Goal: Transaction & Acquisition: Register for event/course

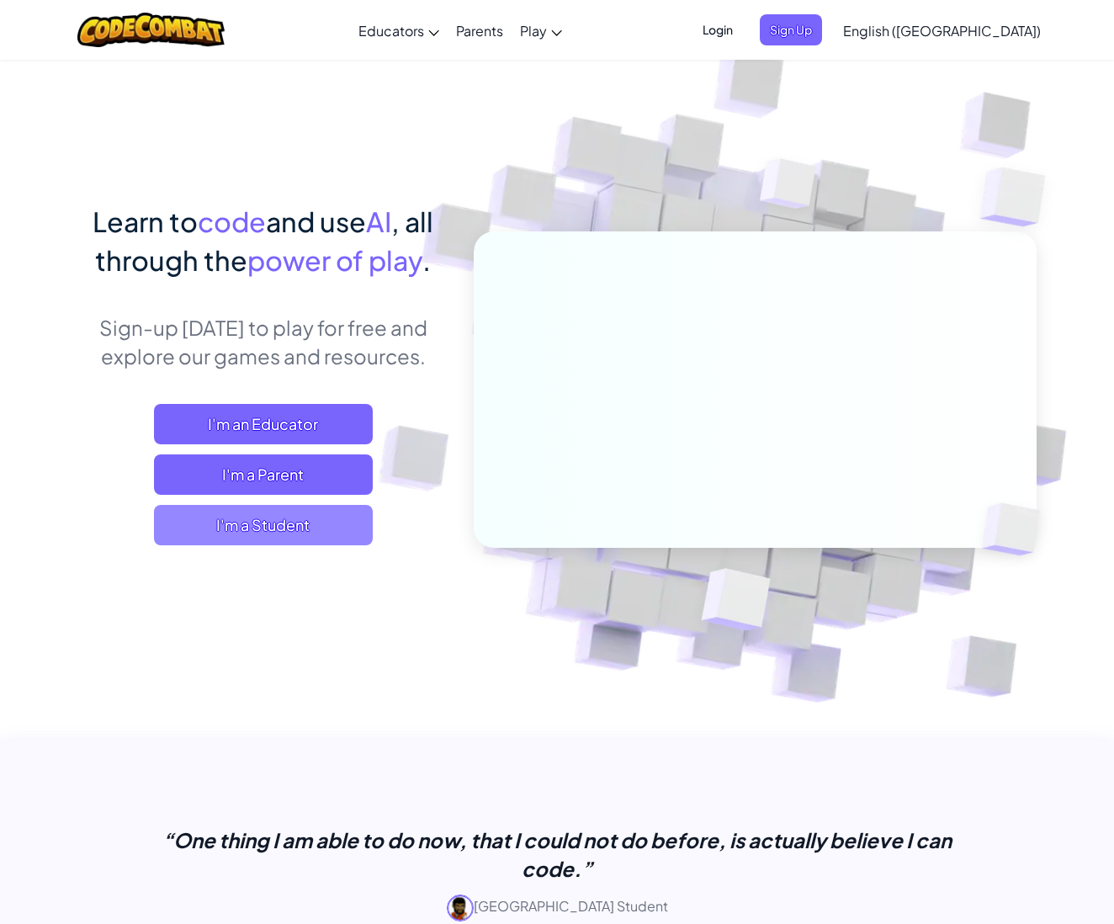
click at [233, 516] on span "I'm a Student" at bounding box center [263, 525] width 219 height 40
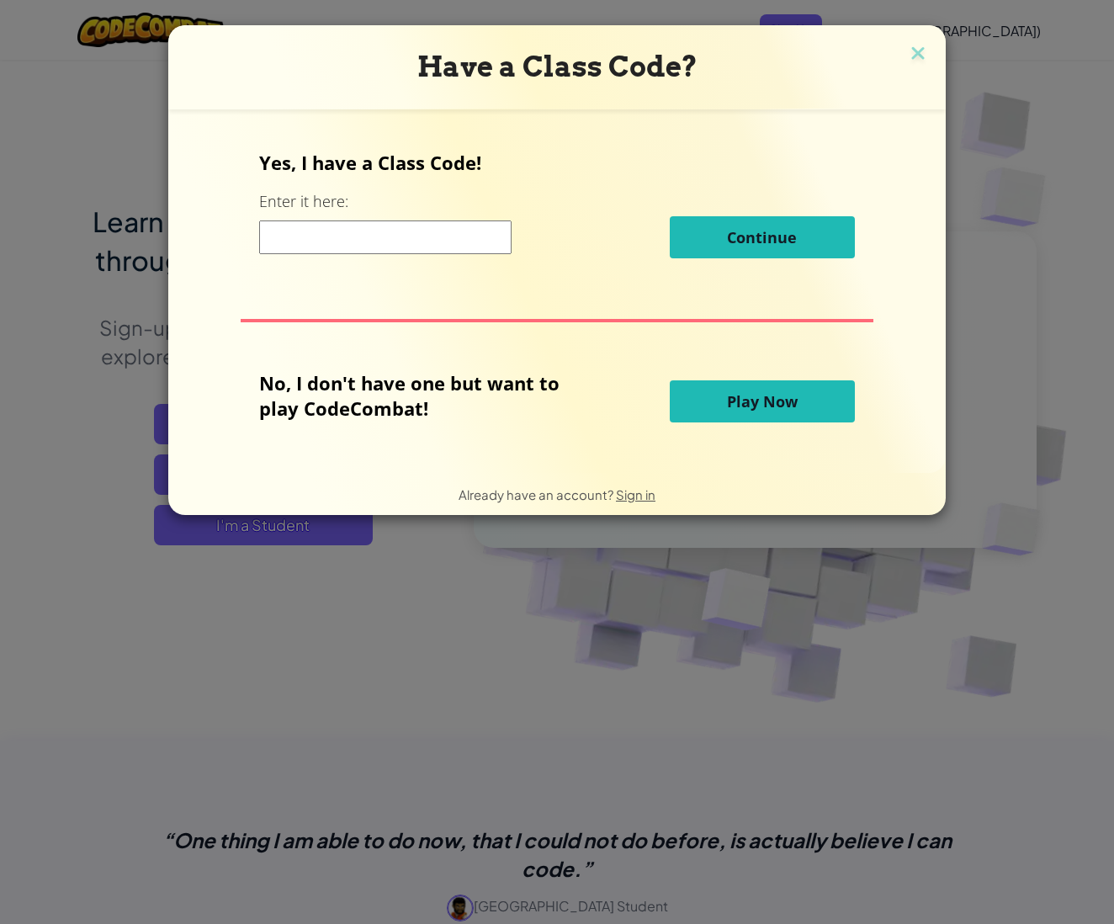
click at [384, 237] on input at bounding box center [385, 237] width 252 height 34
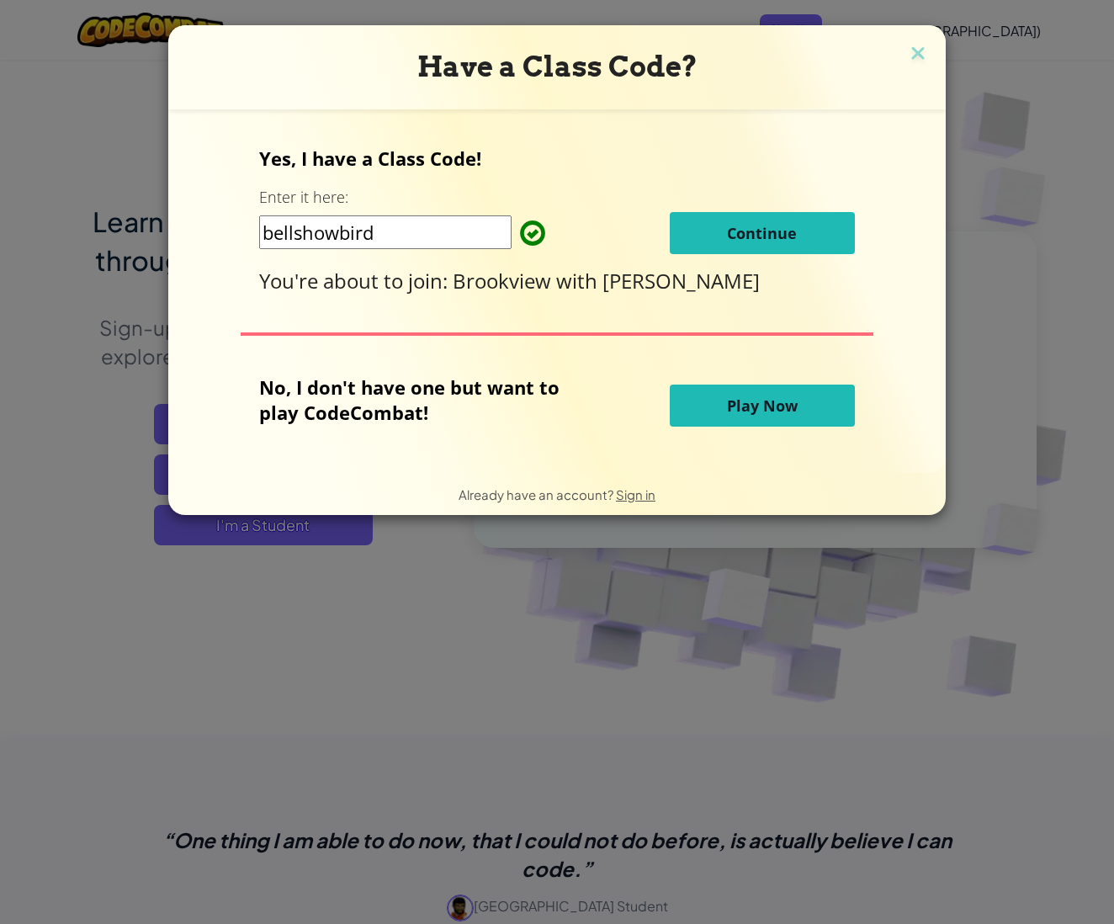
click at [268, 233] on input "bellshowbird" at bounding box center [385, 232] width 252 height 34
click at [269, 234] on input "bellshowbird" at bounding box center [385, 232] width 252 height 34
click at [271, 236] on input "bellshowbird" at bounding box center [385, 232] width 252 height 34
click at [274, 236] on input "bellshowbird" at bounding box center [385, 232] width 252 height 34
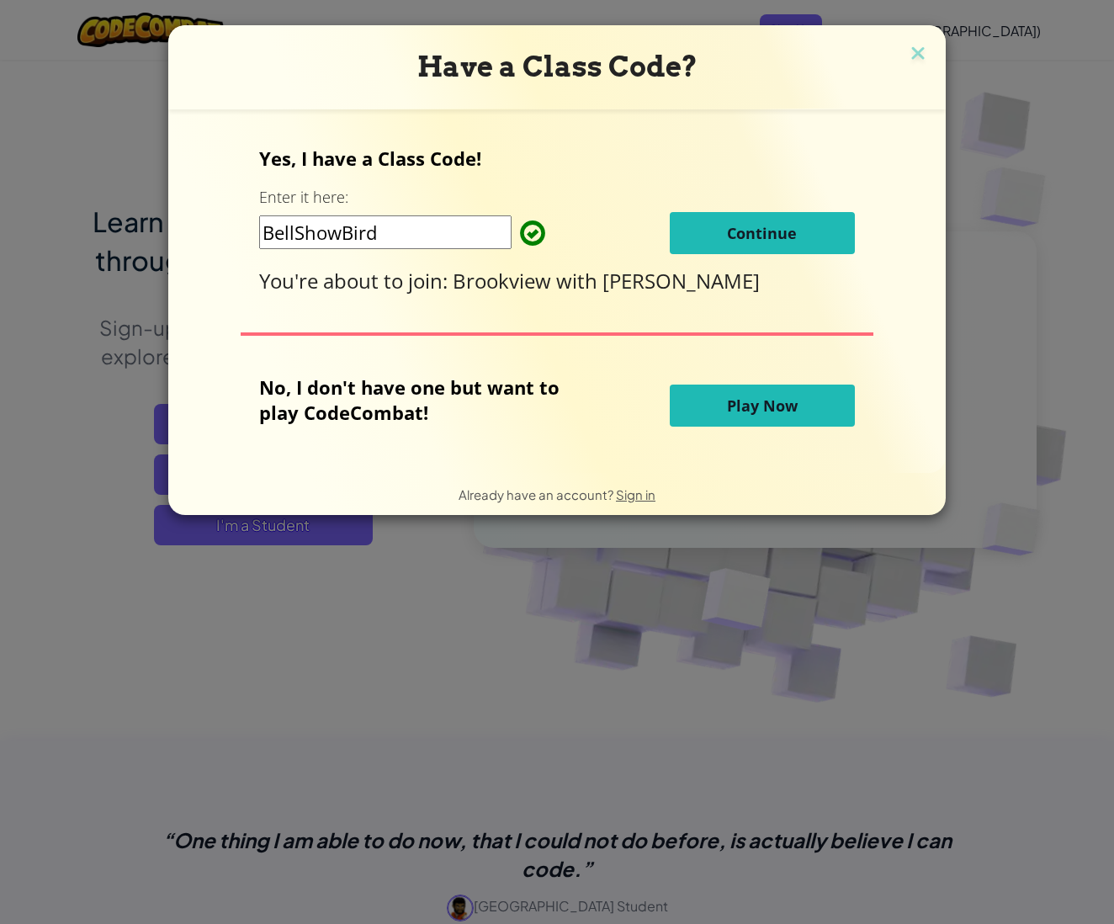
type input "BellShowBird"
click at [712, 229] on button "Continue" at bounding box center [762, 233] width 185 height 42
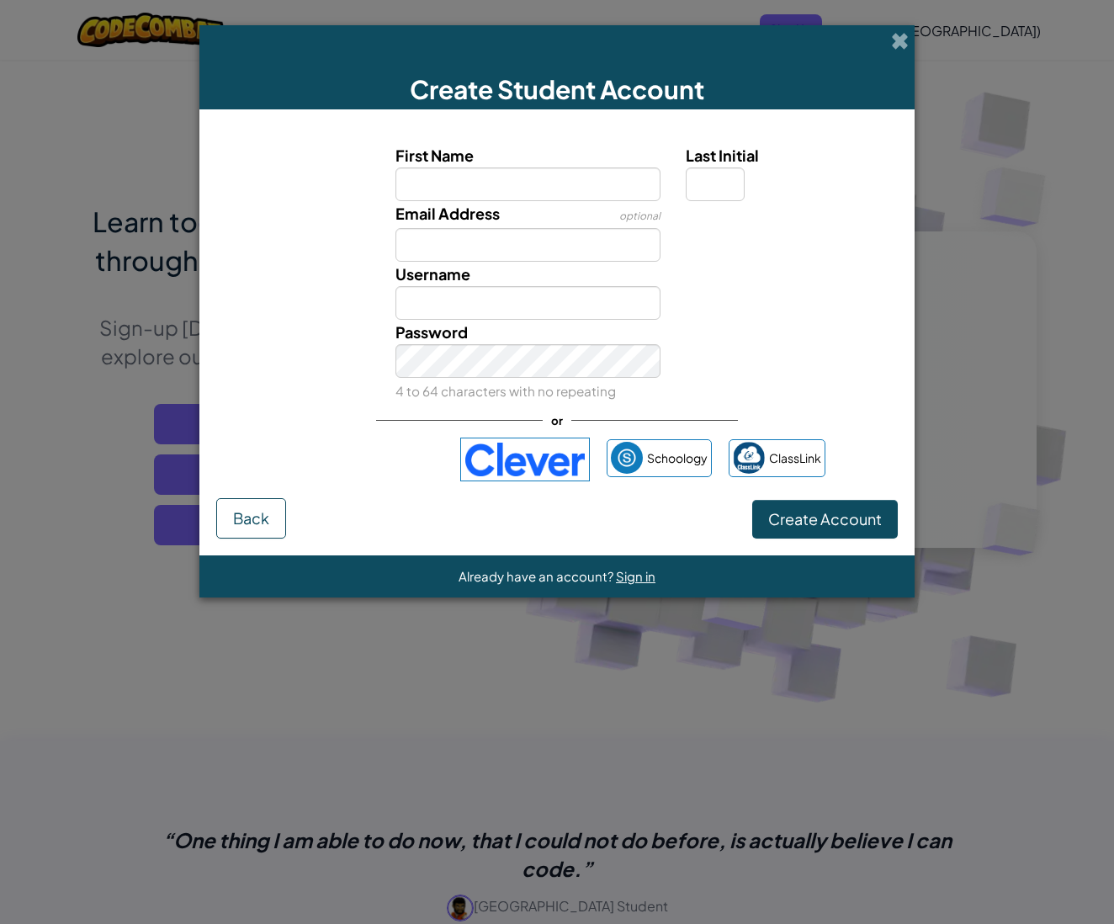
click at [340, 458] on div "Sign in with Google. Opens in new tab" at bounding box center [366, 459] width 155 height 37
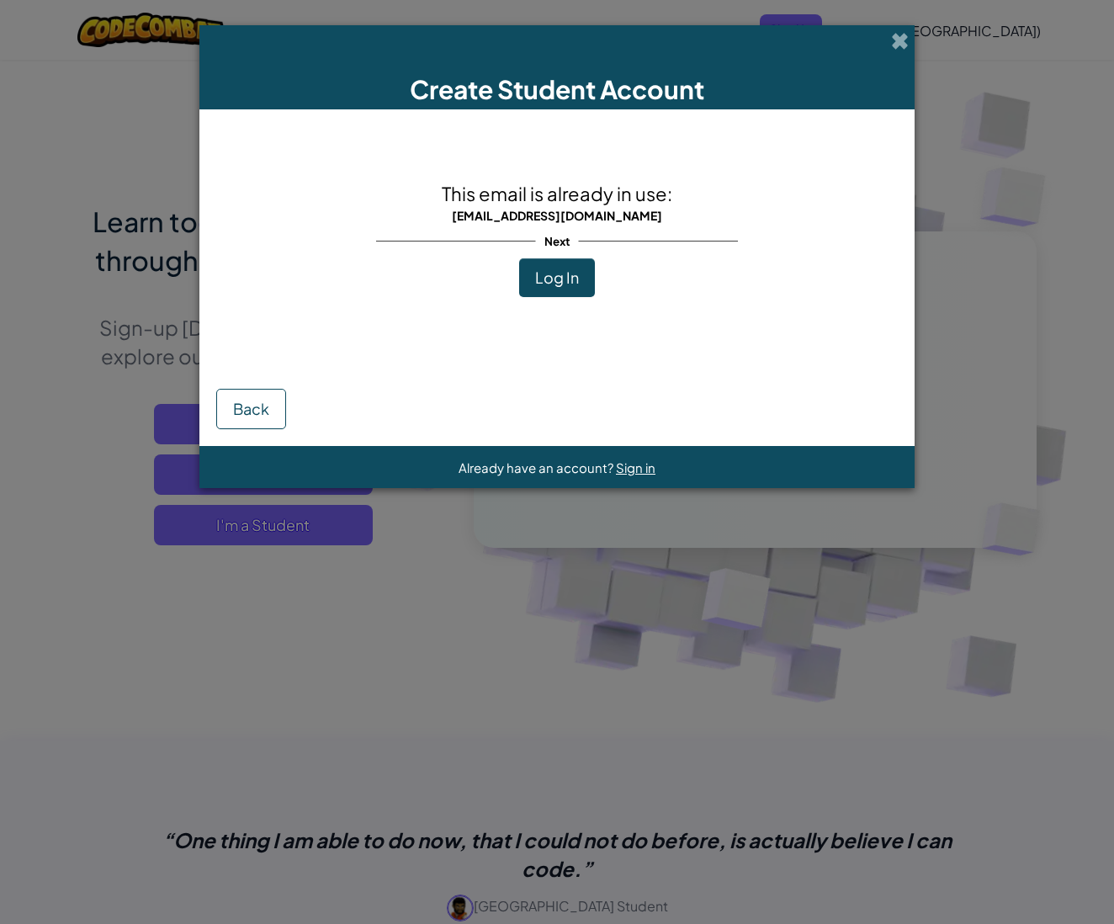
click at [539, 276] on span "Log In" at bounding box center [557, 276] width 44 height 19
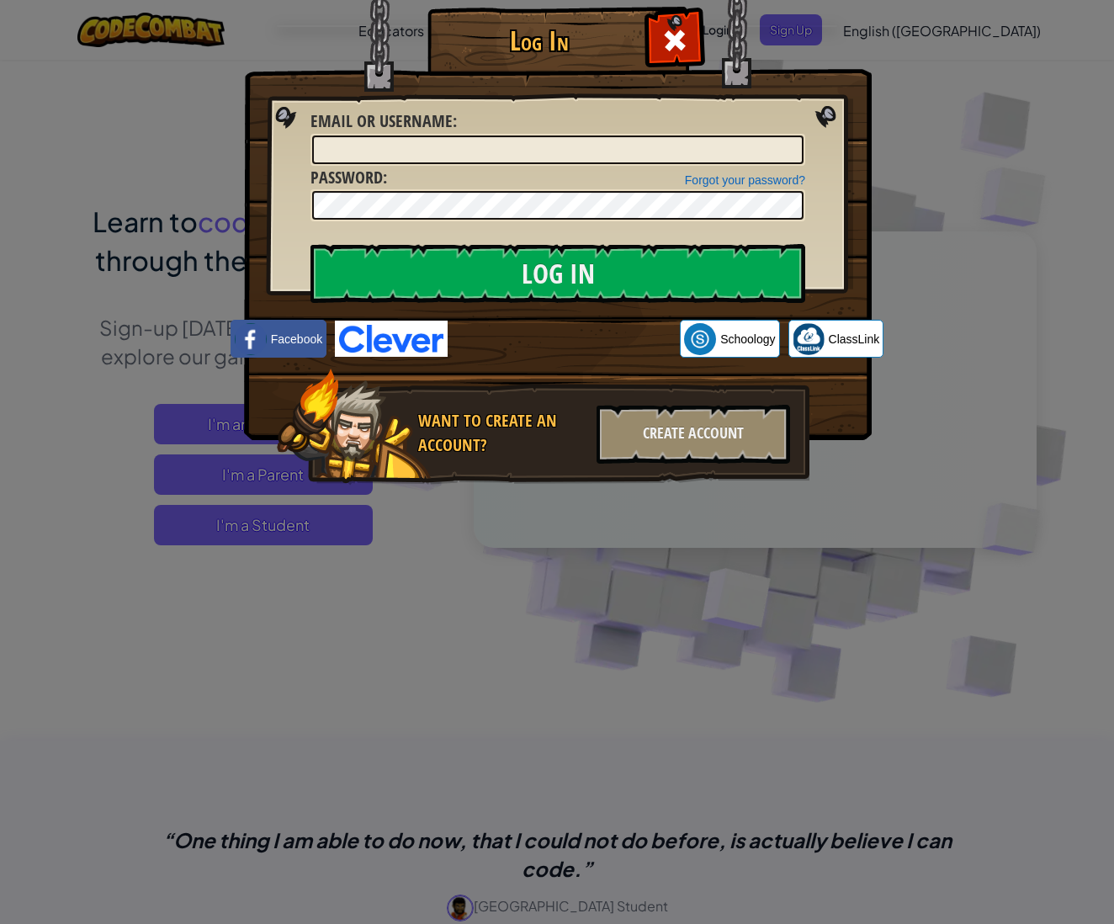
click at [580, 320] on div "Sign in with Google. Opens in new tab" at bounding box center [563, 338] width 215 height 37
